Goal: Browse casually: Explore the website without a specific task or goal

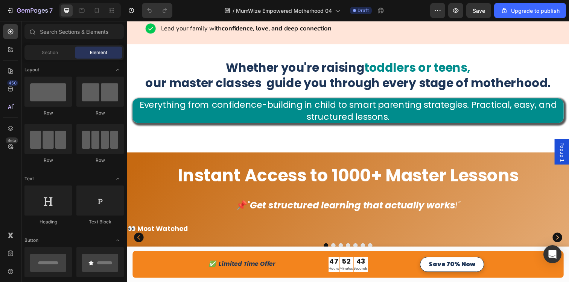
scroll to position [570, 0]
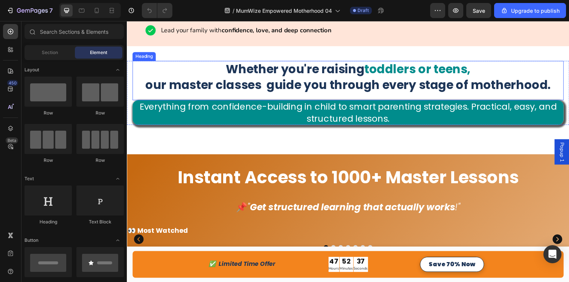
click at [293, 78] on h2 "Whether you're raising toddlers or teens, our master classes guide you through …" at bounding box center [352, 78] width 440 height 33
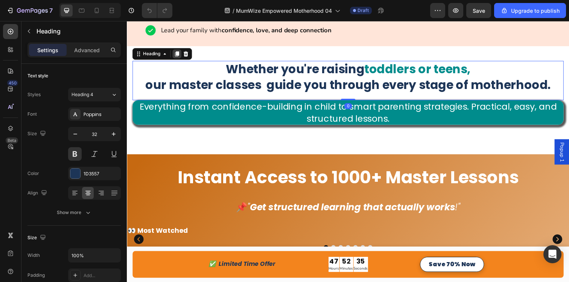
click at [177, 54] on icon at bounding box center [178, 55] width 6 height 6
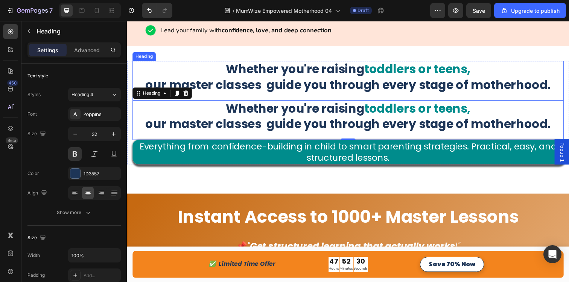
click at [275, 82] on h2 "Whether you're raising toddlers or teens, our master classes guide you through …" at bounding box center [352, 78] width 440 height 33
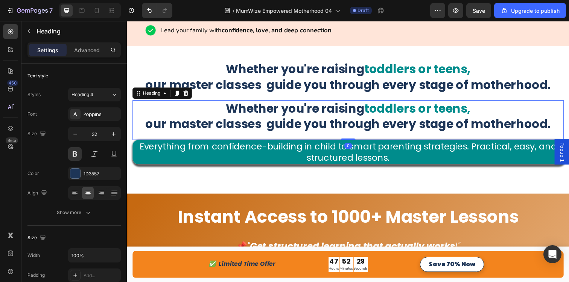
click at [275, 129] on h2 "Whether you're raising toddlers or teens, our master classes guide you through …" at bounding box center [352, 118] width 440 height 33
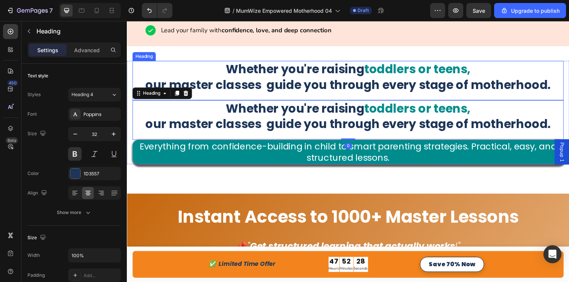
click at [278, 90] on h2 "Whether you're raising toddlers or teens, our master classes guide you through …" at bounding box center [352, 78] width 440 height 33
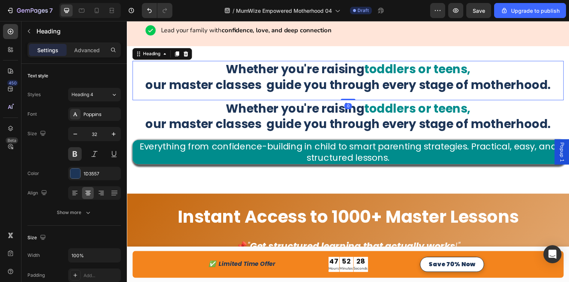
click at [276, 83] on h2 "Whether you're raising toddlers or teens, our master classes guide you through …" at bounding box center [352, 78] width 440 height 33
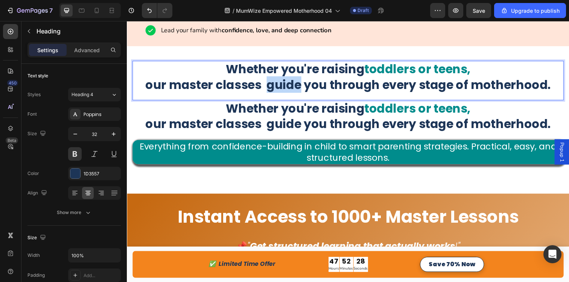
click at [276, 83] on p "Whether you're raising toddlers or teens, our master classes guide you through …" at bounding box center [352, 77] width 439 height 31
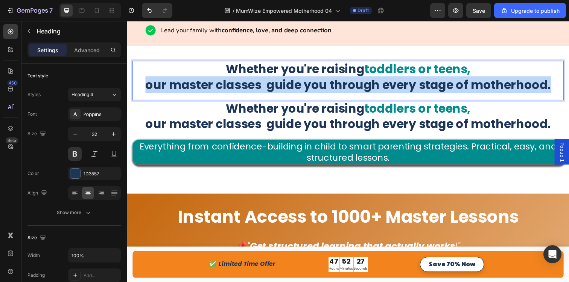
click at [276, 83] on p "Whether you're raising toddlers or teens, our master classes guide you through …" at bounding box center [352, 77] width 439 height 31
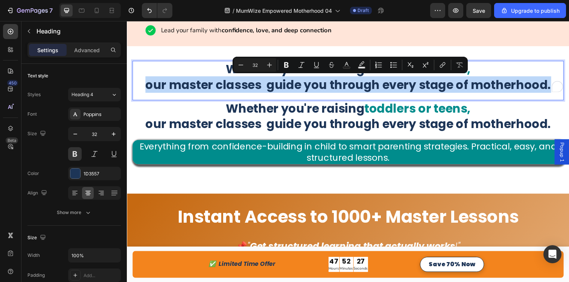
click at [276, 83] on p "Whether you're raising toddlers or teens, our master classes guide you through …" at bounding box center [352, 77] width 439 height 31
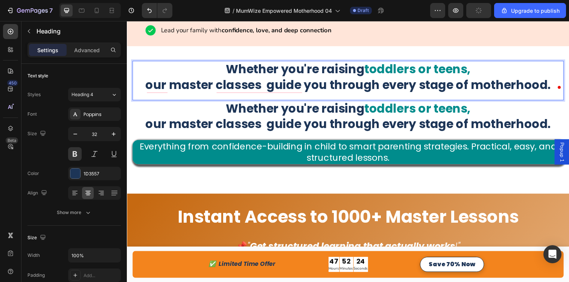
click at [256, 70] on p "Whether you're raising toddlers or teens, our master classes guide you through …" at bounding box center [352, 77] width 439 height 31
click at [262, 74] on p "Whether you're raising toddlers or teens, our master classes guide you through …" at bounding box center [352, 77] width 439 height 31
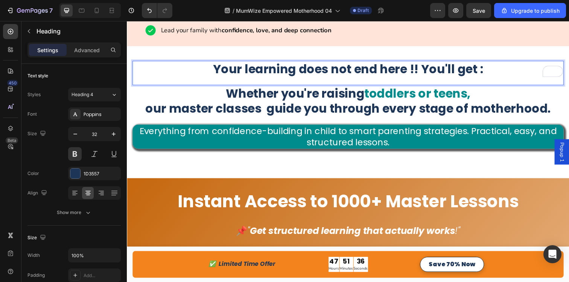
click at [460, 70] on p "Your learning does not end here !! You'll get :" at bounding box center [352, 70] width 439 height 16
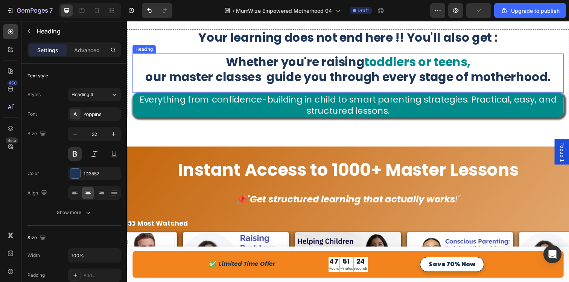
scroll to position [604, 0]
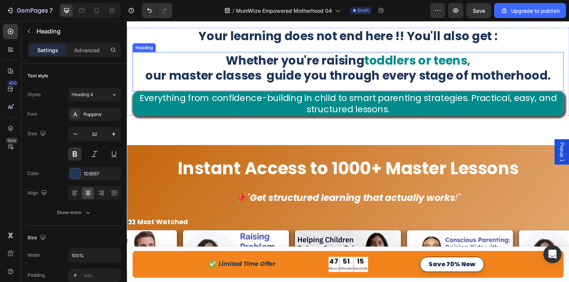
click at [304, 79] on h2 "Whether you're raising toddlers or teens, our master classes guide you through …" at bounding box center [352, 69] width 440 height 33
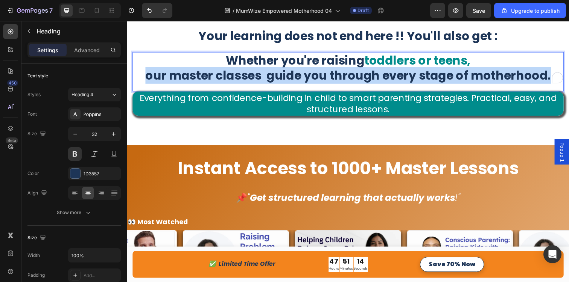
click at [304, 79] on p "Whether you're raising toddlers or teens, our master classes guide you through …" at bounding box center [352, 68] width 439 height 31
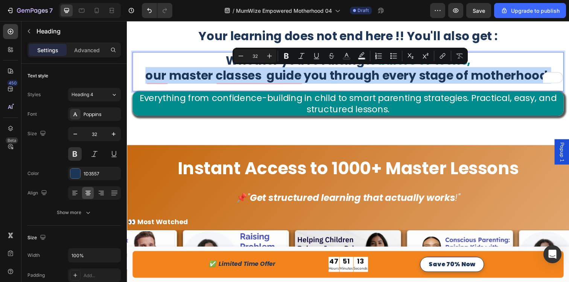
click at [305, 77] on p "Whether you're raising toddlers or teens, our master classes guide you through …" at bounding box center [352, 68] width 439 height 31
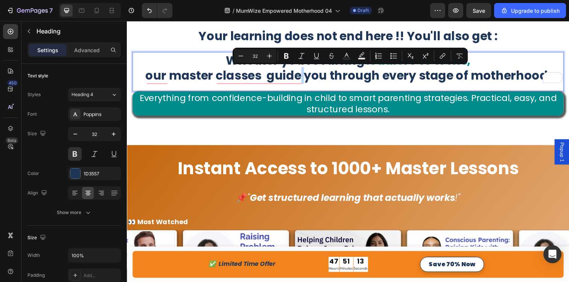
click at [305, 77] on p "Whether you're raising toddlers or teens, our master classes guide you through …" at bounding box center [352, 68] width 439 height 31
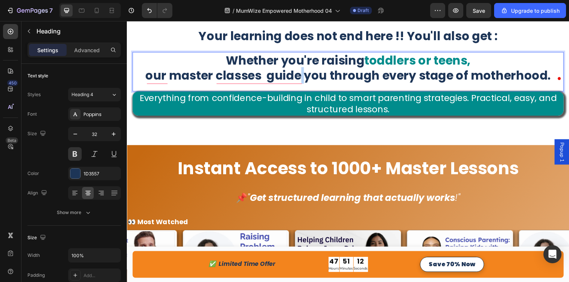
click at [320, 74] on p "Whether you're raising toddlers or teens, our master classes guide you through …" at bounding box center [352, 68] width 439 height 31
click at [322, 74] on p "Whether you're raising toddlers or teens, our master classes guide you through …" at bounding box center [352, 68] width 439 height 31
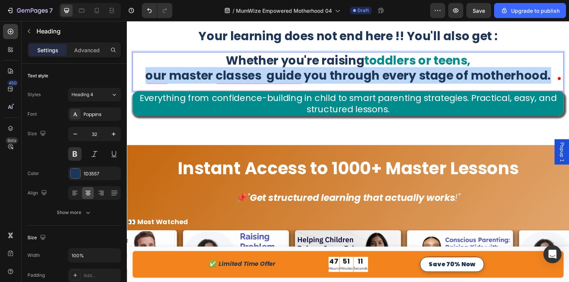
click at [322, 74] on p "Whether you're raising toddlers or teens, our master classes guide you through …" at bounding box center [352, 68] width 439 height 31
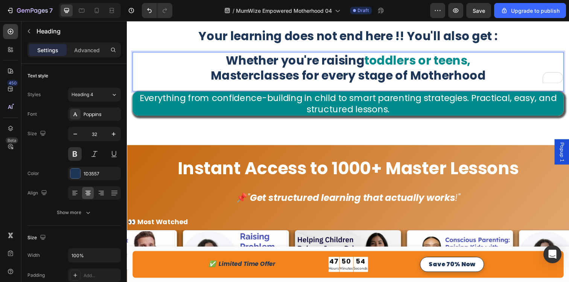
click at [426, 76] on p "Whether you're raising toddlers or teens, Masterclasses for every stage of Moth…" at bounding box center [352, 68] width 439 height 31
click at [510, 78] on p "Whether you're raising toddlers or teens, Masterclasses for every stage of moth…" at bounding box center [352, 68] width 439 height 31
click at [310, 63] on p "Whether you're raising toddlers or teens, Masterclasses for every stage of moth…" at bounding box center [352, 68] width 439 height 31
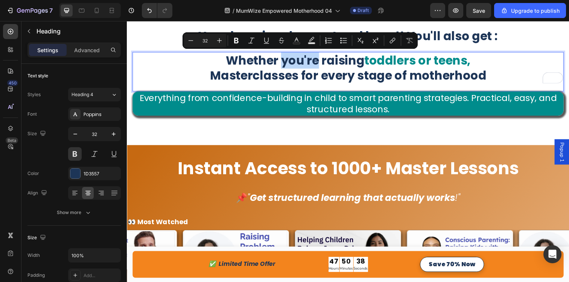
click at [302, 63] on p "Whether you're raising toddlers or teens, Masterclasses for every stage of moth…" at bounding box center [352, 68] width 439 height 31
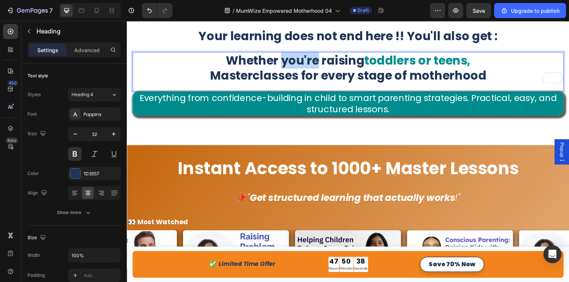
click at [302, 63] on p "Whether you're raising toddlers or teens, Masterclasses for every stage of moth…" at bounding box center [352, 68] width 439 height 31
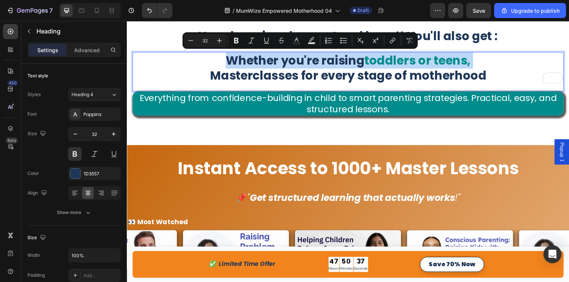
click at [302, 63] on p "Whether you're raising toddlers or teens, Masterclasses for every stage of moth…" at bounding box center [352, 68] width 439 height 31
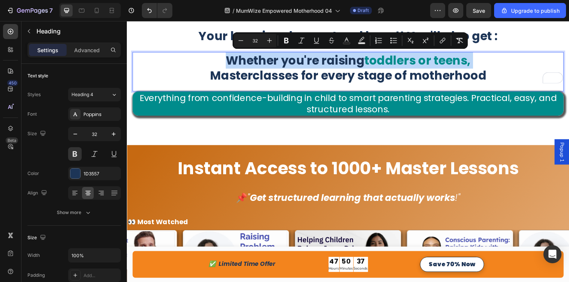
click at [337, 58] on p "Whether you're raising toddlers or teens, Masterclasses for every stage of moth…" at bounding box center [352, 68] width 439 height 31
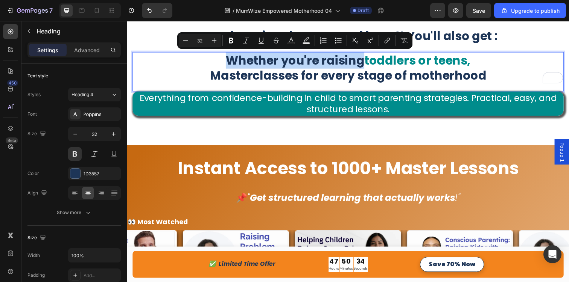
drag, startPoint x: 366, startPoint y: 62, endPoint x: 230, endPoint y: 59, distance: 135.8
click at [230, 59] on p "Whether you're raising toddlers or teens, Masterclasses for every stage of moth…" at bounding box center [352, 68] width 439 height 31
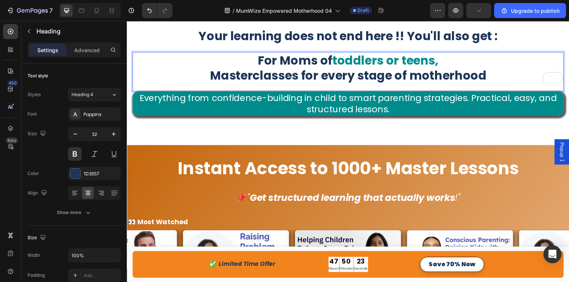
click at [395, 67] on span "toddlers or teens," at bounding box center [390, 61] width 108 height 17
click at [426, 57] on span "toddlers u teens," at bounding box center [390, 61] width 103 height 17
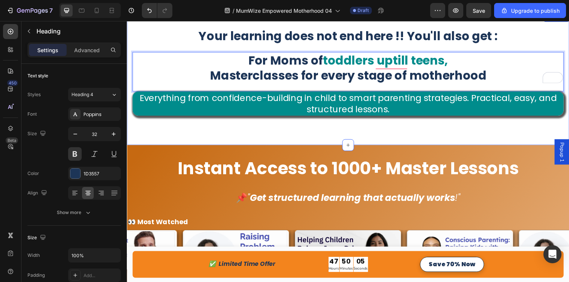
click at [264, 139] on div "Your learning does not end here !! You'll also get : Heading For Moms of toddle…" at bounding box center [352, 80] width 451 height 135
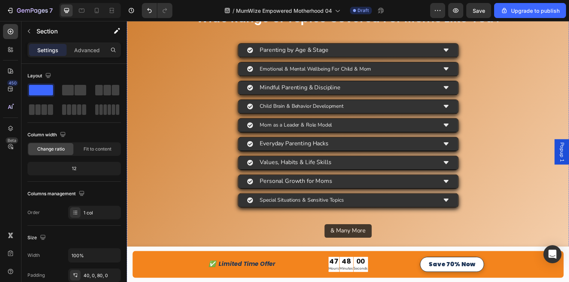
scroll to position [1017, 0]
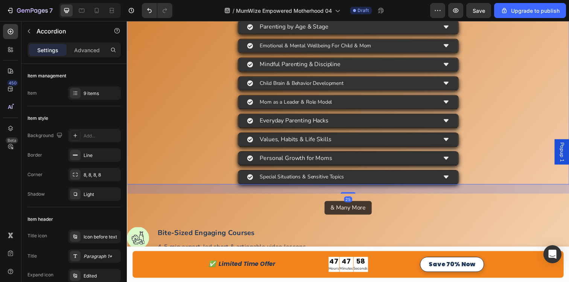
click at [155, 54] on div "Emotional & Mental Wellbeing For Child & Mom" at bounding box center [352, 46] width 451 height 15
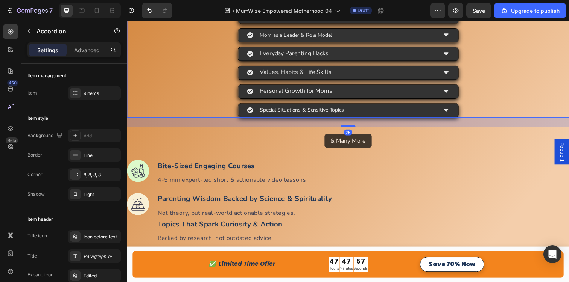
scroll to position [1089, 0]
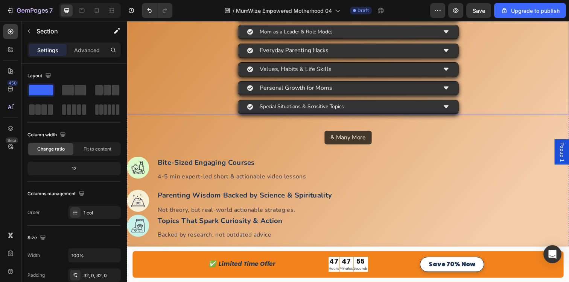
click at [146, 115] on div "Parenting by Age & Stage Emotional & Mental Wellbeing For Child & Mom Mindful P…" at bounding box center [352, 32] width 451 height 168
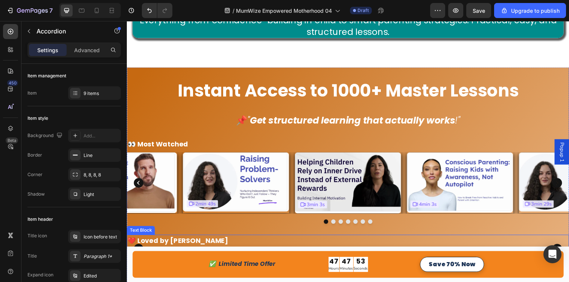
scroll to position [666, 0]
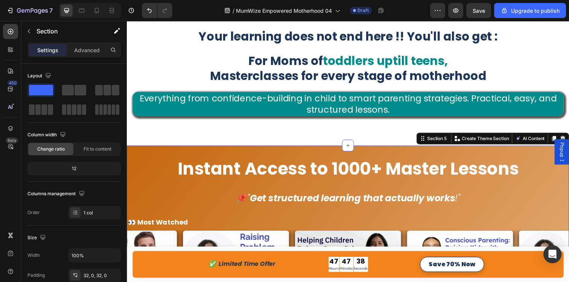
scroll to position [606, 0]
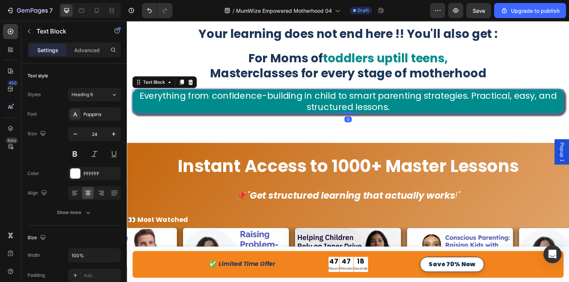
click at [228, 112] on p "Everything from confidence-building in child to smart parenting strategies. Pra…" at bounding box center [352, 102] width 439 height 23
click at [191, 85] on icon at bounding box center [192, 83] width 5 height 5
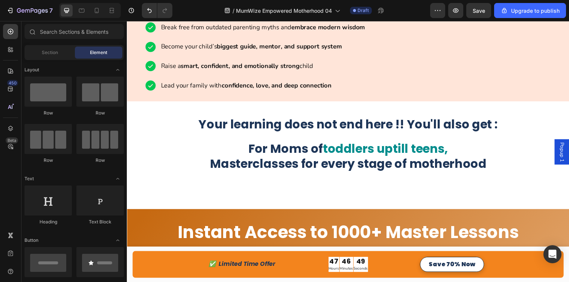
scroll to position [515, 0]
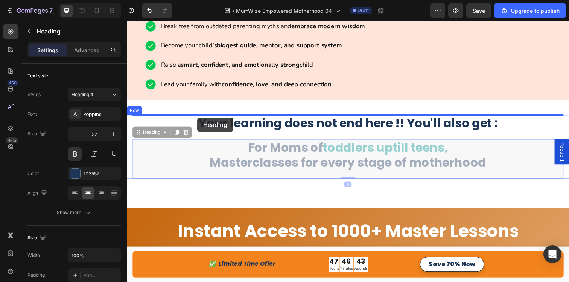
drag, startPoint x: 162, startPoint y: 165, endPoint x: 199, endPoint y: 120, distance: 57.8
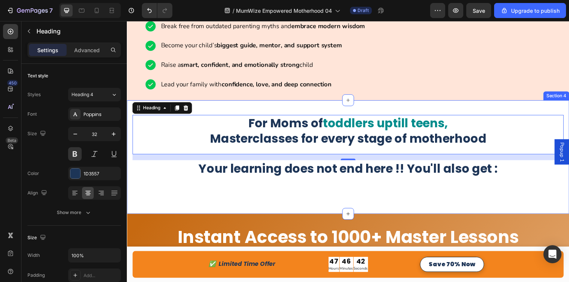
click at [179, 200] on div "For Moms of toddlers uptill teens, Masterclasses for every stage of motherhood …" at bounding box center [352, 160] width 451 height 116
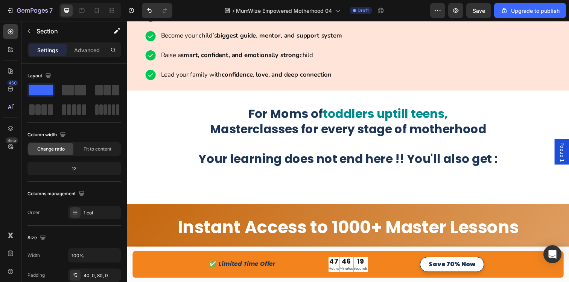
scroll to position [553, 0]
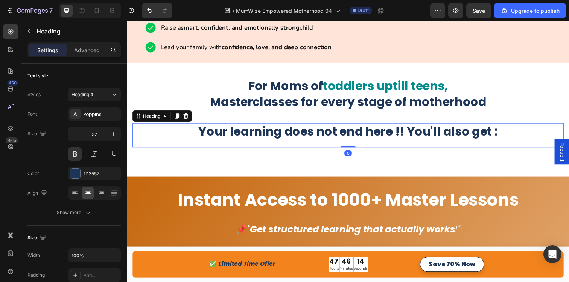
click at [449, 135] on h2 "Your learning does not end here !! You'll also get :" at bounding box center [352, 133] width 440 height 17
click at [423, 141] on h2 "Your learning does not end here !! You'll also get :" at bounding box center [352, 133] width 440 height 17
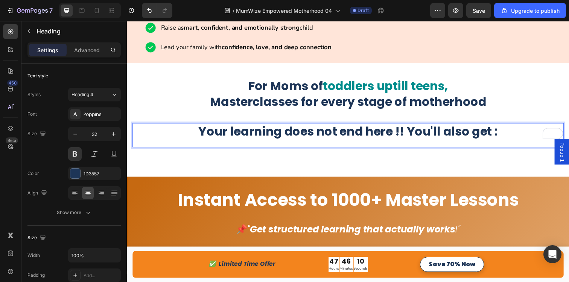
click at [413, 139] on p "Your learning does not end here !! You'll also get :" at bounding box center [352, 134] width 439 height 16
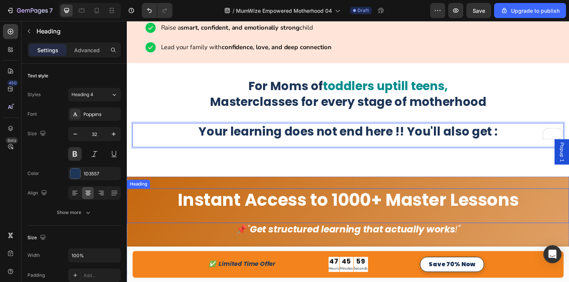
scroll to position [606, 0]
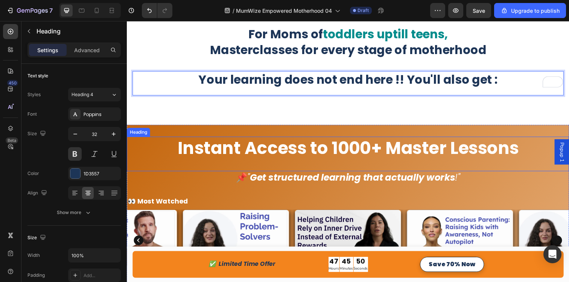
click at [223, 150] on h2 "Instant Access to 1000+ Master Lessons" at bounding box center [352, 151] width 451 height 24
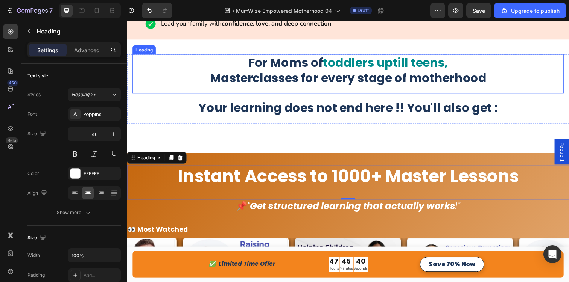
scroll to position [580, 0]
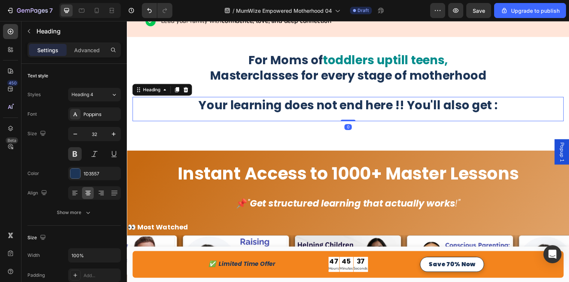
click at [178, 115] on h2 "Your learning does not end here !! You'll also get :" at bounding box center [352, 107] width 440 height 17
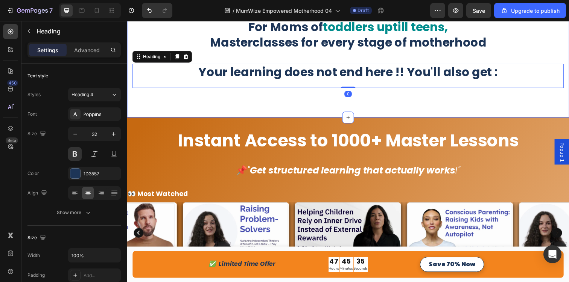
scroll to position [627, 0]
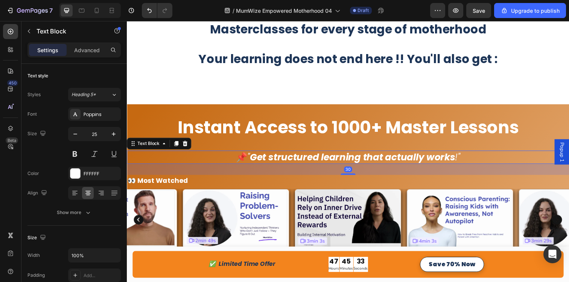
click at [172, 163] on p "📌 " Get structured learning that actually works !"" at bounding box center [352, 160] width 450 height 12
click at [179, 147] on icon at bounding box center [177, 146] width 4 height 5
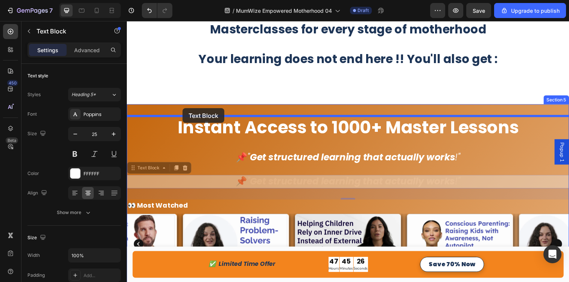
drag, startPoint x: 134, startPoint y: 174, endPoint x: 184, endPoint y: 110, distance: 81.2
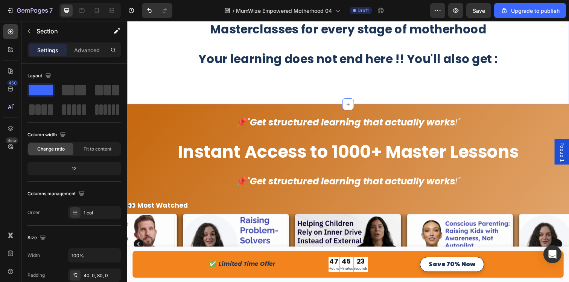
click at [346, 83] on div "For Moms of toddlers uptill teens, Masterclasses for every stage of motherhood …" at bounding box center [352, 48] width 451 height 116
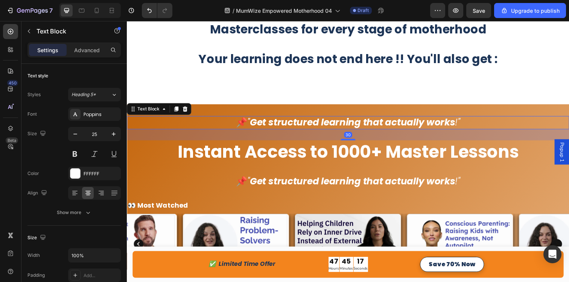
click at [279, 124] on strong "Get structured learning that actually works" at bounding box center [356, 124] width 209 height 13
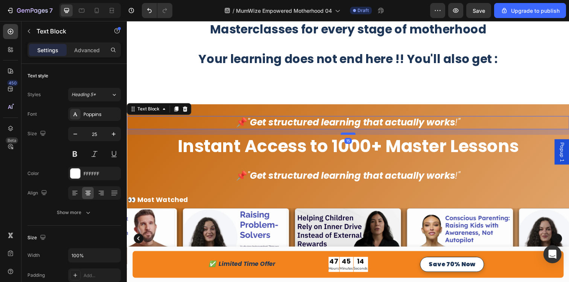
drag, startPoint x: 354, startPoint y: 142, endPoint x: 354, endPoint y: 137, distance: 4.9
click at [354, 137] on div at bounding box center [352, 136] width 15 height 2
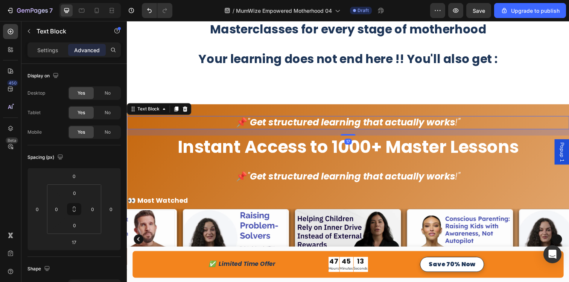
click at [396, 125] on strong "Get structured learning that actually works" at bounding box center [356, 124] width 209 height 13
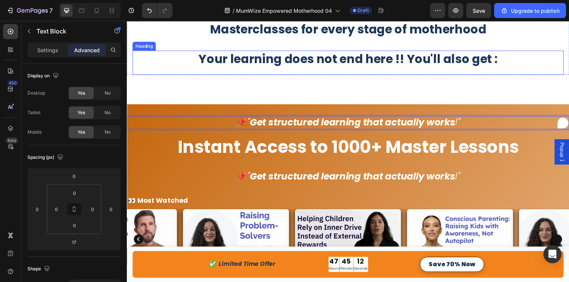
click at [313, 61] on p "Your learning does not end here !! You'll also get :" at bounding box center [352, 60] width 439 height 16
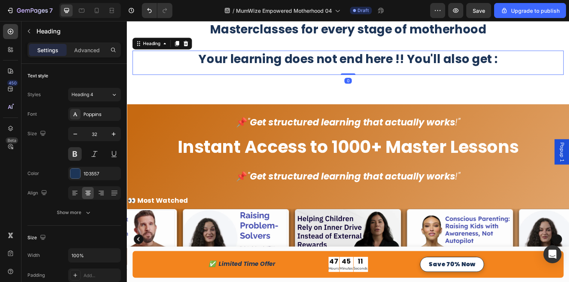
click at [313, 61] on p "Your learning does not end here !! You'll also get :" at bounding box center [352, 60] width 439 height 16
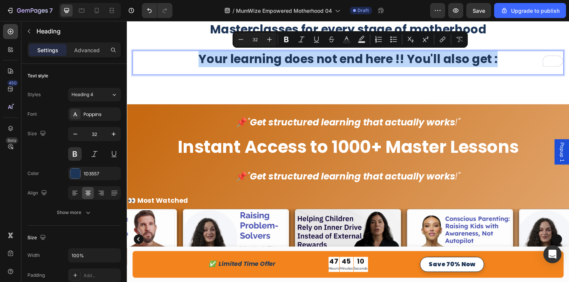
copy p "Your learning does not end here !! You'll also get :"
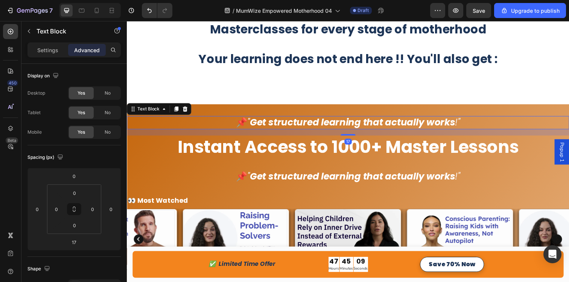
click at [288, 127] on strong "Get structured learning that actually works" at bounding box center [356, 124] width 209 height 13
